Goal: Task Accomplishment & Management: Complete application form

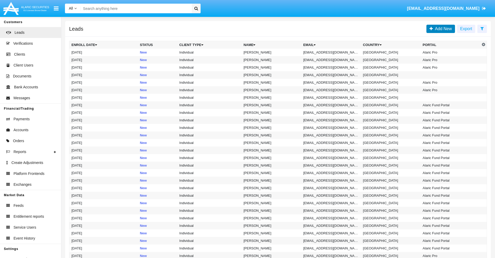
click at [442, 29] on span "Add New" at bounding box center [442, 28] width 19 height 4
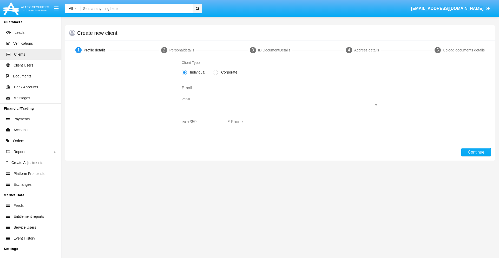
click at [228, 72] on span "Corporate" at bounding box center [228, 72] width 21 height 5
click at [215, 75] on input "Corporate" at bounding box center [215, 75] width 0 height 0
radio input "true"
type input "[EMAIL_ADDRESS][DOMAIN_NAME]"
click at [280, 105] on span "Portal" at bounding box center [278, 105] width 192 height 5
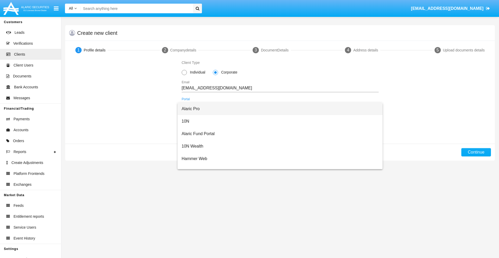
click at [278, 109] on span "Alaric Pro" at bounding box center [280, 109] width 197 height 12
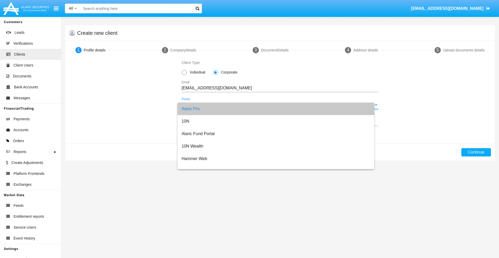
click at [206, 122] on input "ex.+359" at bounding box center [206, 121] width 49 height 5
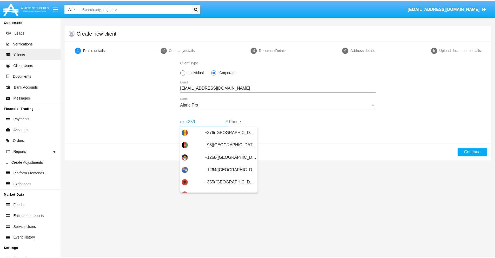
scroll to position [170, 0]
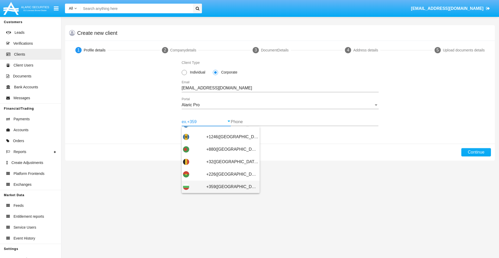
click at [228, 187] on span "+359([GEOGRAPHIC_DATA])" at bounding box center [232, 187] width 52 height 12
type input "+359([GEOGRAPHIC_DATA])"
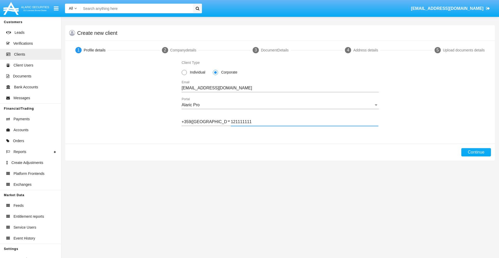
type input "121111111"
click at [476, 152] on button "Continue" at bounding box center [476, 152] width 30 height 8
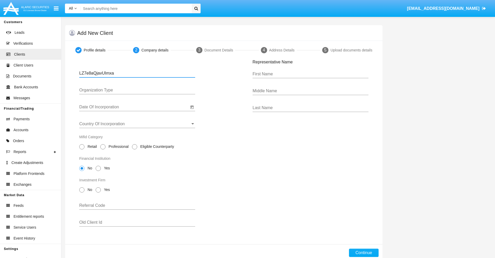
type input "LZ7e8aQjavUImxa"
type input "LTD"
click at [134, 107] on input "Date Of Incorporation" at bounding box center [134, 107] width 110 height 5
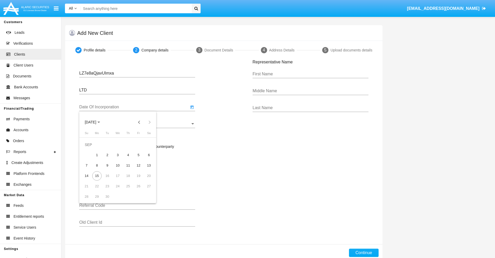
click at [95, 122] on span "[DATE]" at bounding box center [90, 122] width 11 height 4
click at [139, 122] on button "Previous 20 years" at bounding box center [139, 122] width 10 height 10
click at [127, 190] on div "2000" at bounding box center [127, 189] width 16 height 9
click at [90, 149] on div "JAN" at bounding box center [90, 148] width 16 height 9
click at [149, 144] on div "1" at bounding box center [148, 144] width 9 height 9
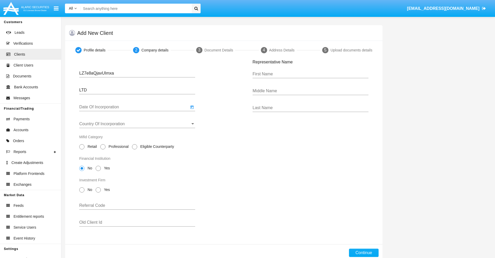
type input "[DATE]"
click at [137, 124] on input "Country Of Incorporation" at bounding box center [137, 124] width 116 height 5
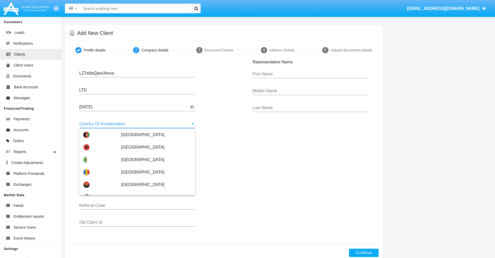
scroll to position [2328, 0]
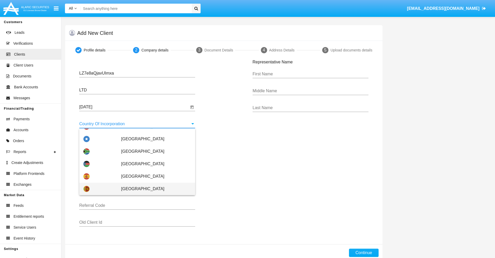
click at [153, 189] on span "[GEOGRAPHIC_DATA]" at bounding box center [156, 189] width 70 height 12
type input "[GEOGRAPHIC_DATA]"
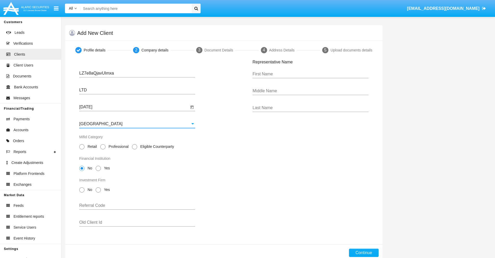
click at [117, 147] on span "Professional" at bounding box center [117, 146] width 24 height 5
click at [103, 149] on input "Professional" at bounding box center [103, 149] width 0 height 0
radio input "true"
click at [89, 168] on span "No" at bounding box center [88, 167] width 9 height 5
click at [82, 171] on input "No" at bounding box center [82, 171] width 0 height 0
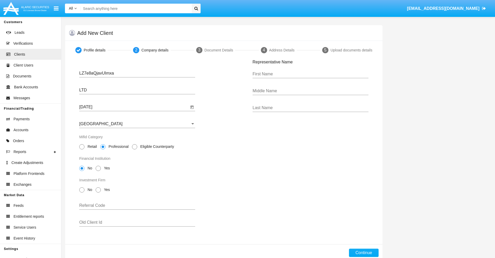
click at [89, 190] on span "No" at bounding box center [88, 189] width 9 height 5
click at [82, 192] on input "No" at bounding box center [82, 192] width 0 height 0
radio input "true"
type input "itlAyVwjzrbfJXL"
type input "SRezMlnWGXTanzQ"
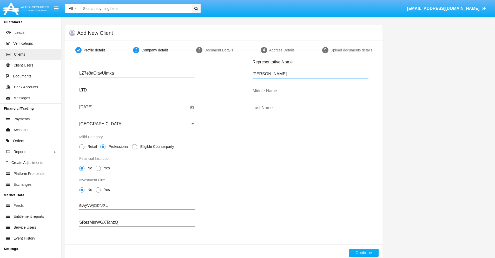
type input "[PERSON_NAME]"
type input "Rippin"
click at [363, 253] on button "Continue" at bounding box center [364, 253] width 30 height 8
